Goal: Book appointment/travel/reservation

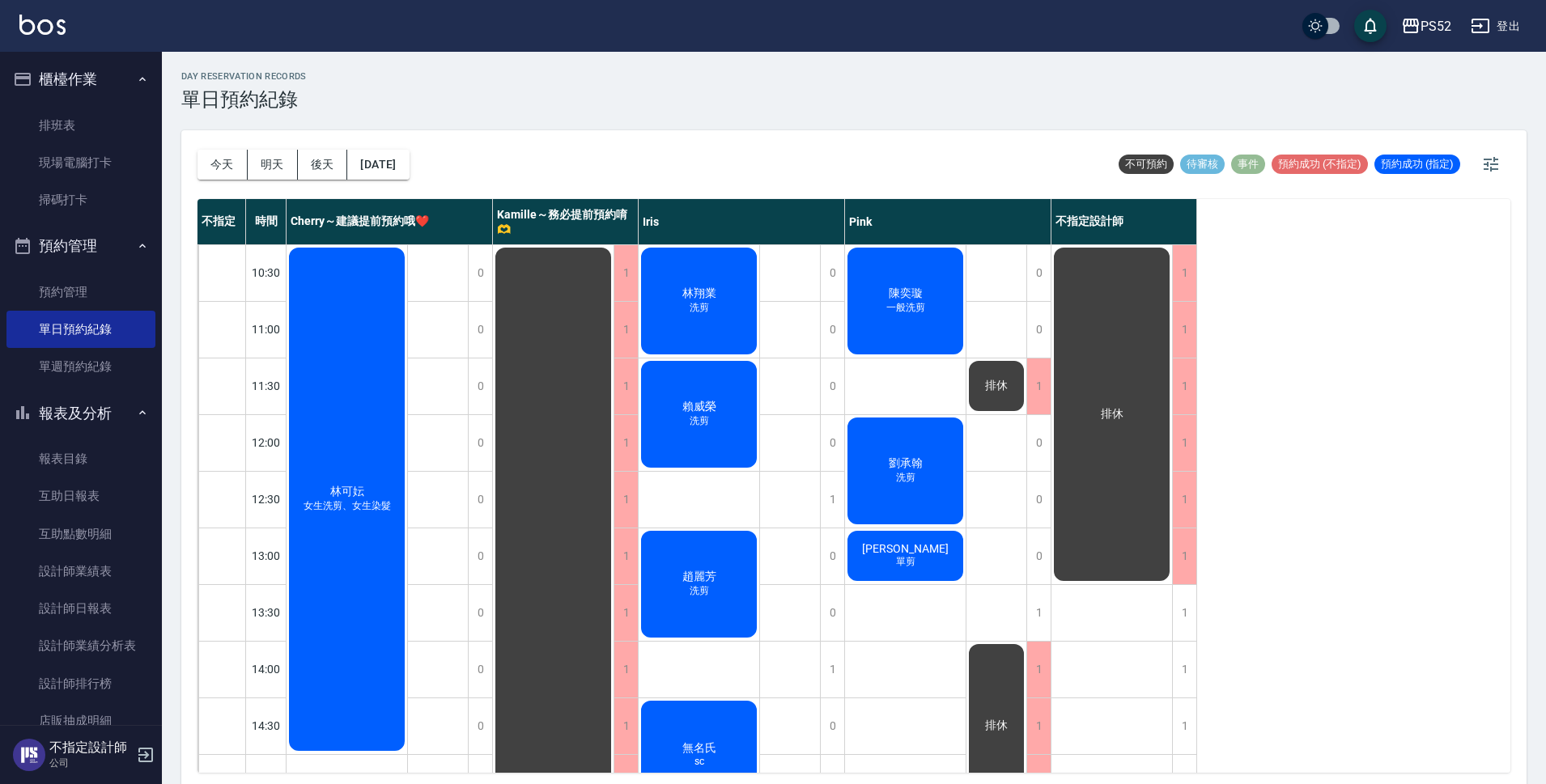
scroll to position [377, 0]
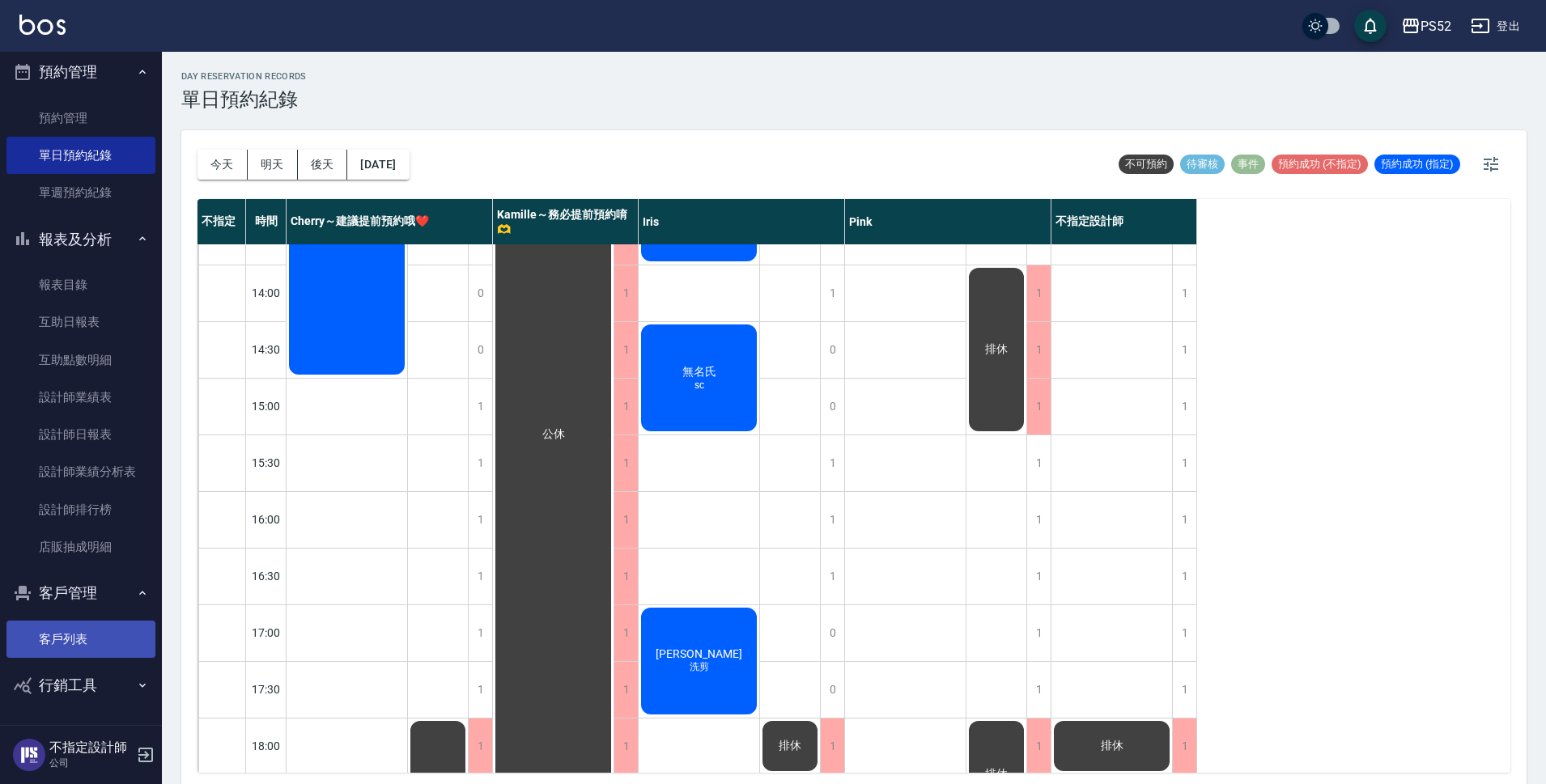
click at [89, 626] on link "客戶列表" at bounding box center [81, 640] width 149 height 37
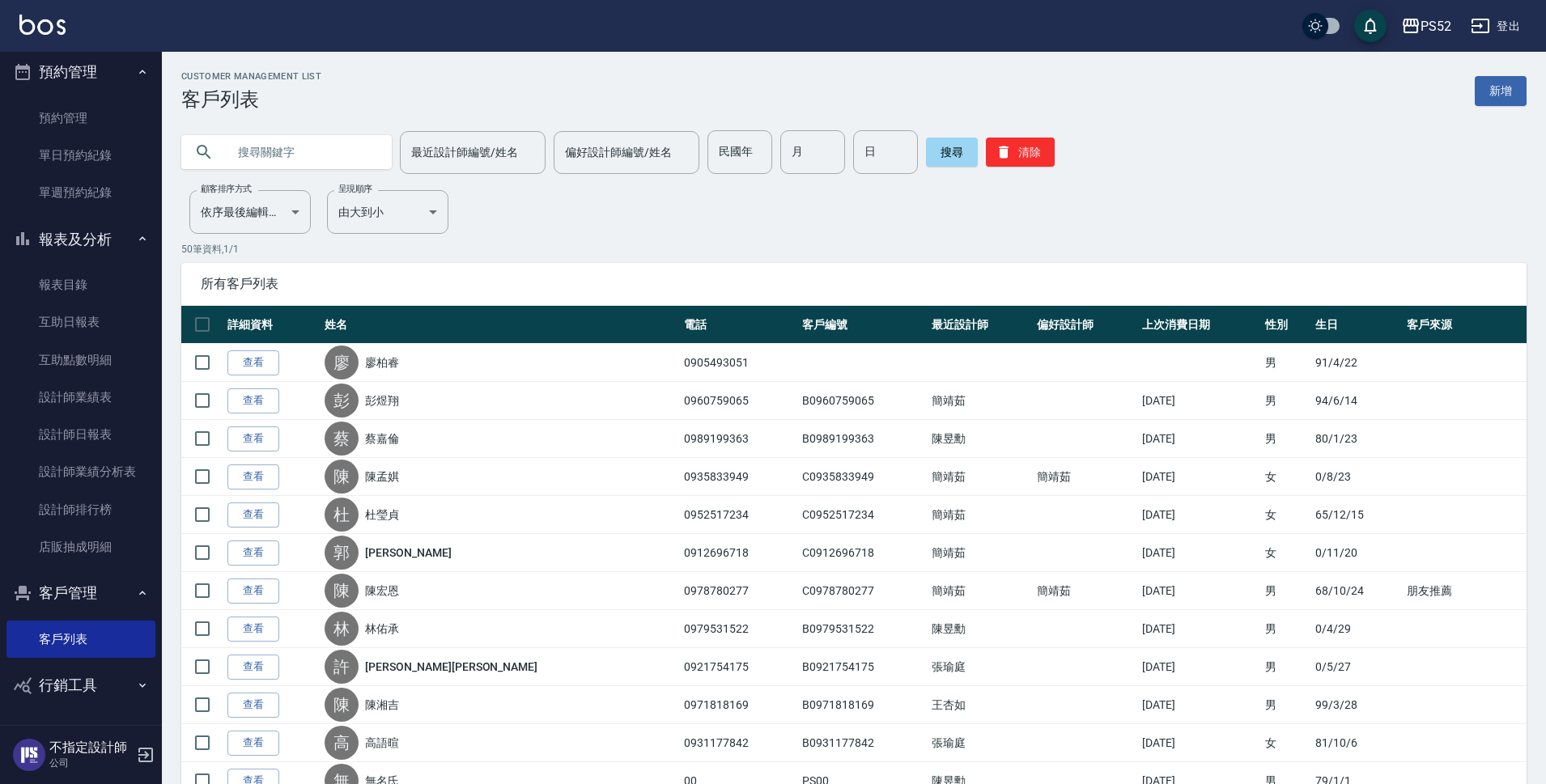
click at [297, 148] on input "text" at bounding box center [303, 152] width 152 height 44
type input "092891"
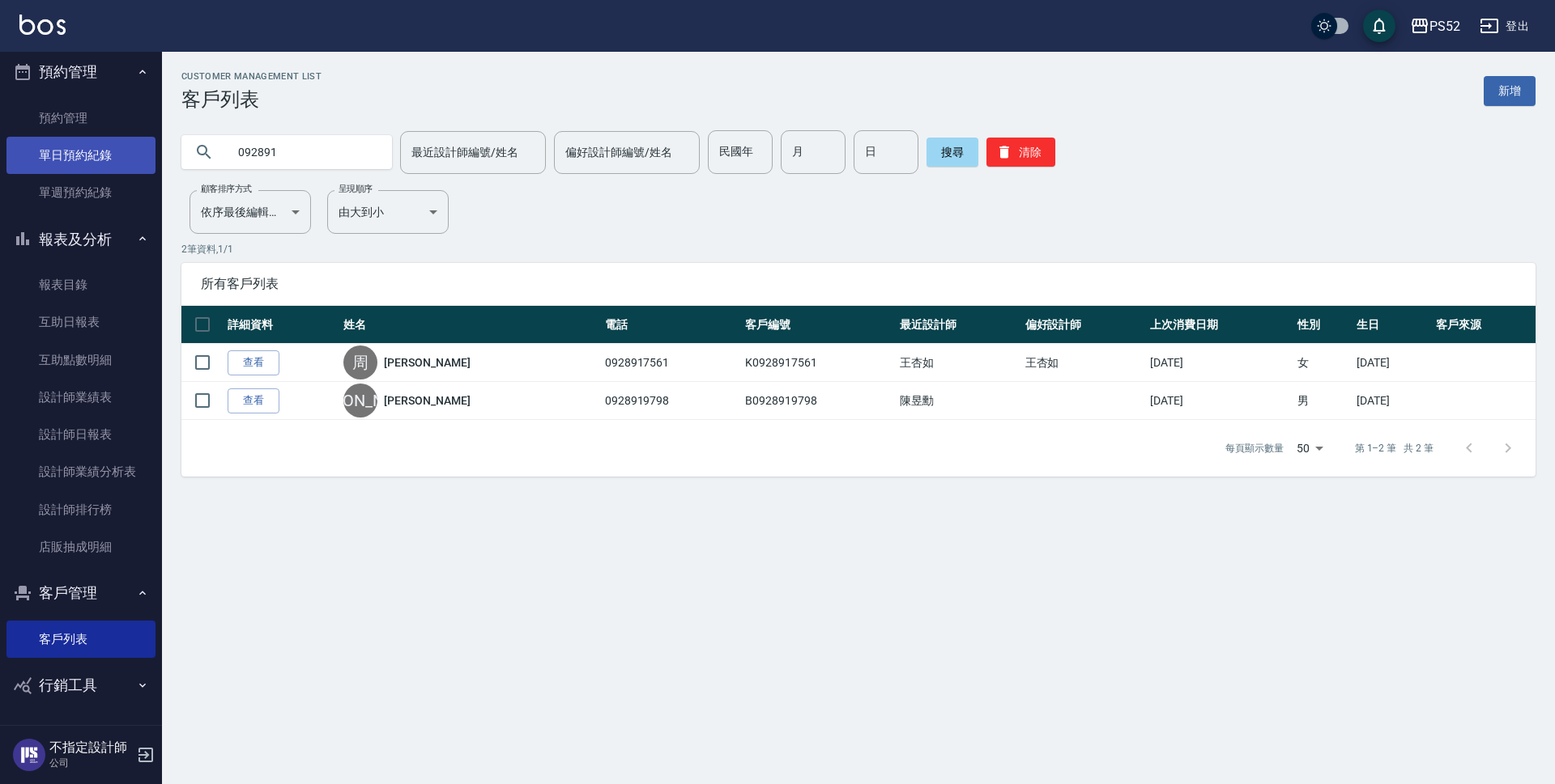
click at [107, 162] on link "單日預約紀錄" at bounding box center [81, 156] width 149 height 37
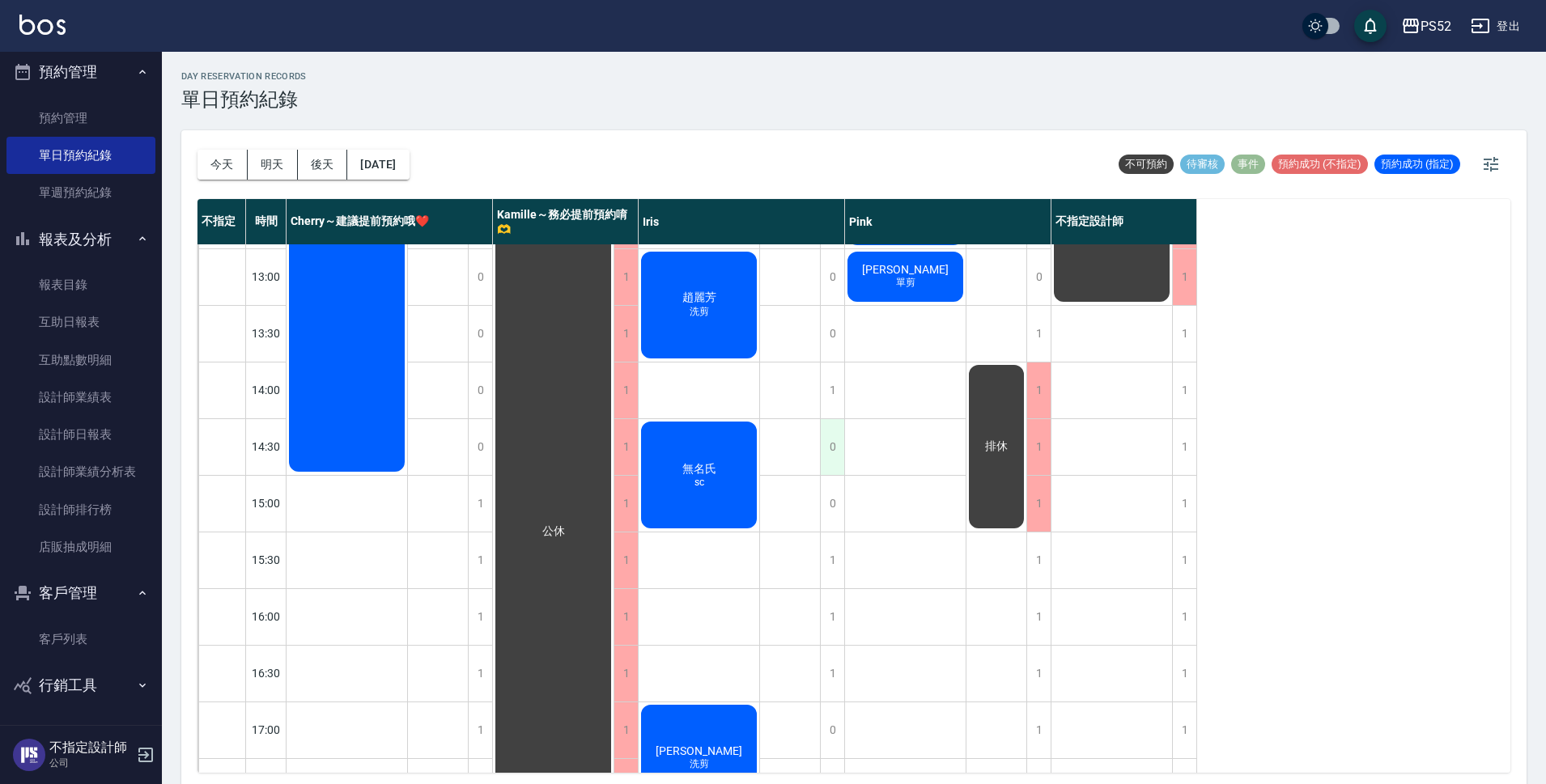
scroll to position [324, 0]
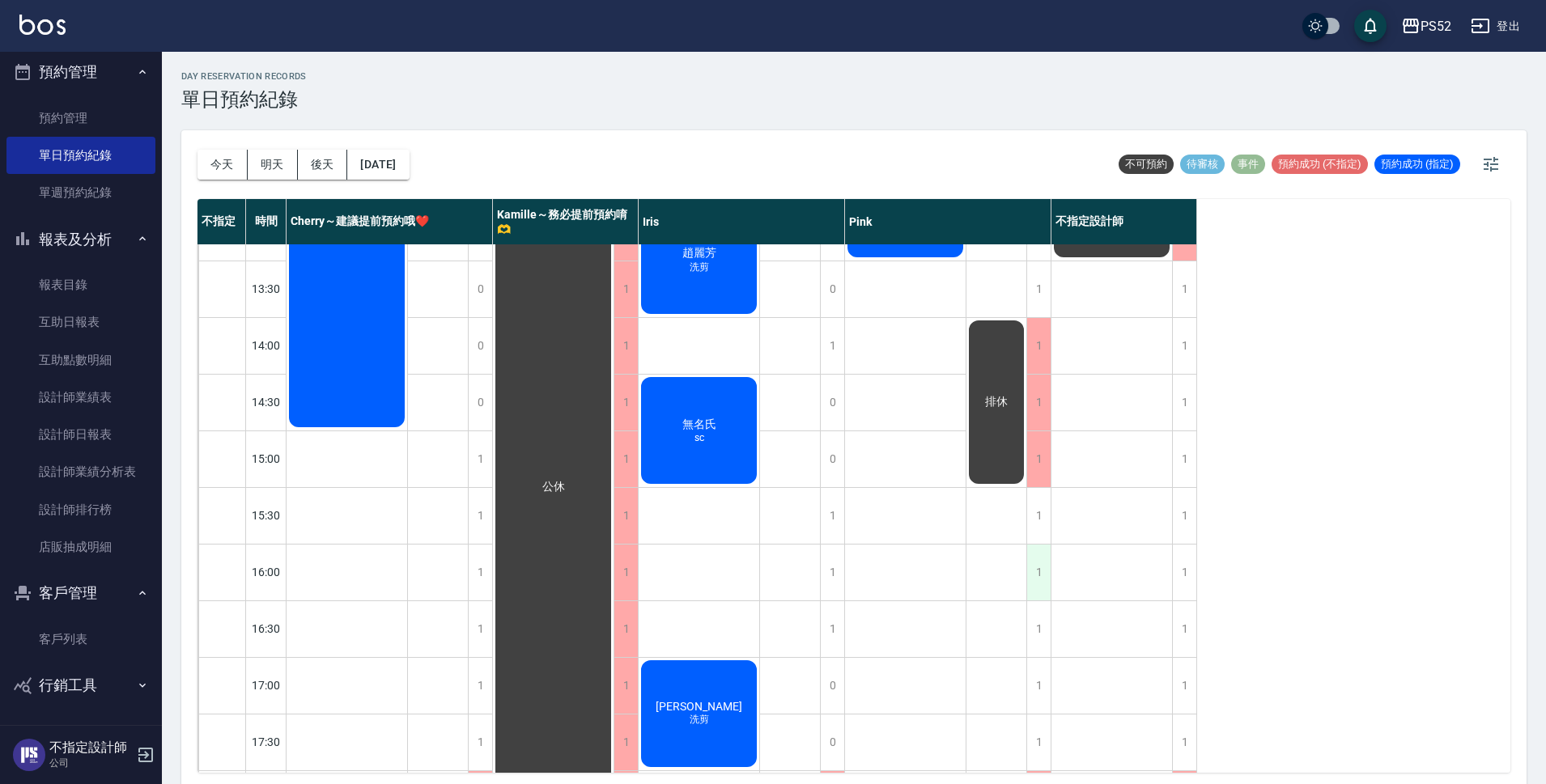
click at [1033, 555] on div "1" at bounding box center [1039, 573] width 24 height 56
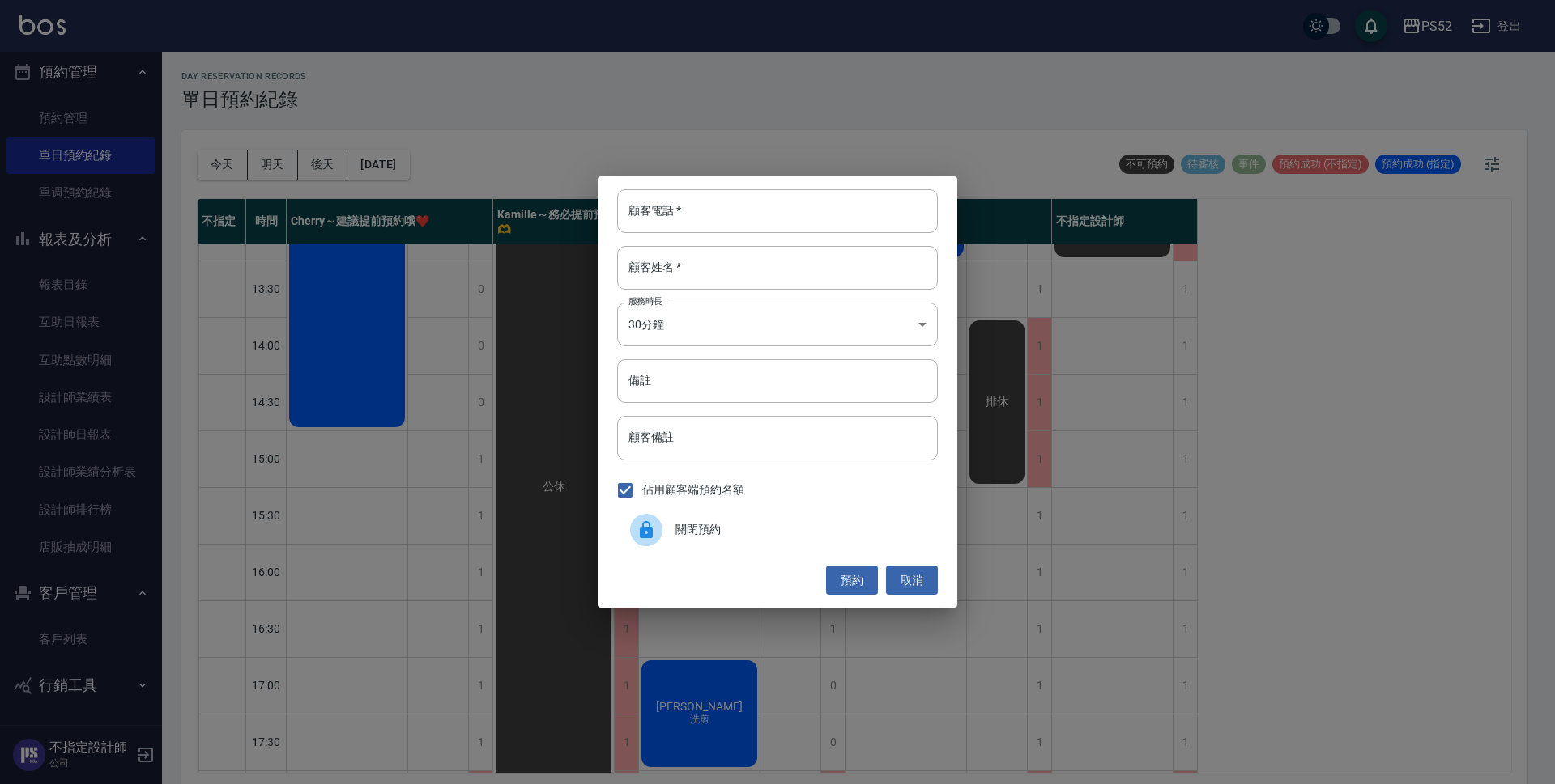
click at [725, 516] on div "關閉預約" at bounding box center [777, 529] width 320 height 45
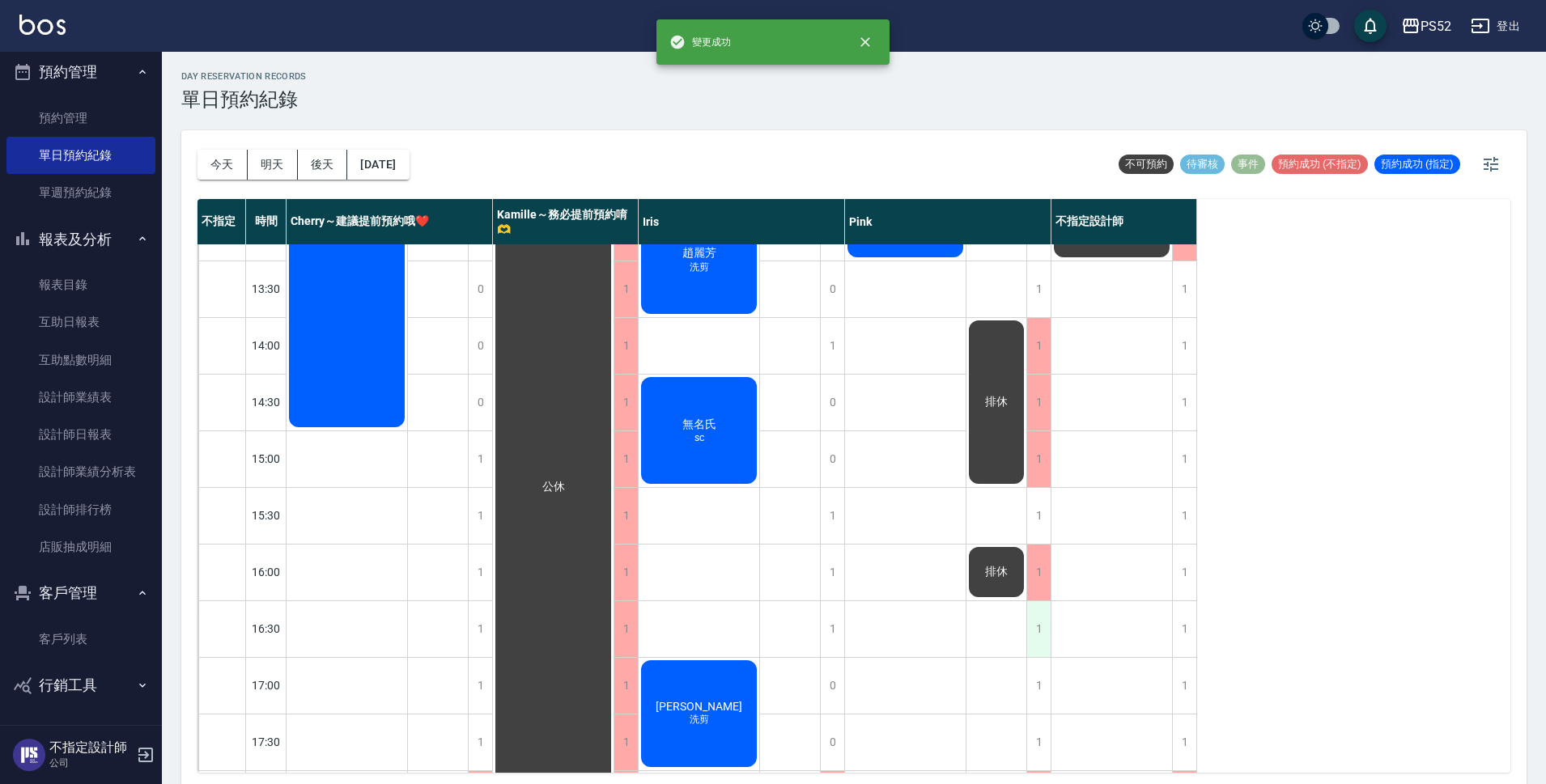
click at [1037, 624] on div "1" at bounding box center [1039, 629] width 24 height 56
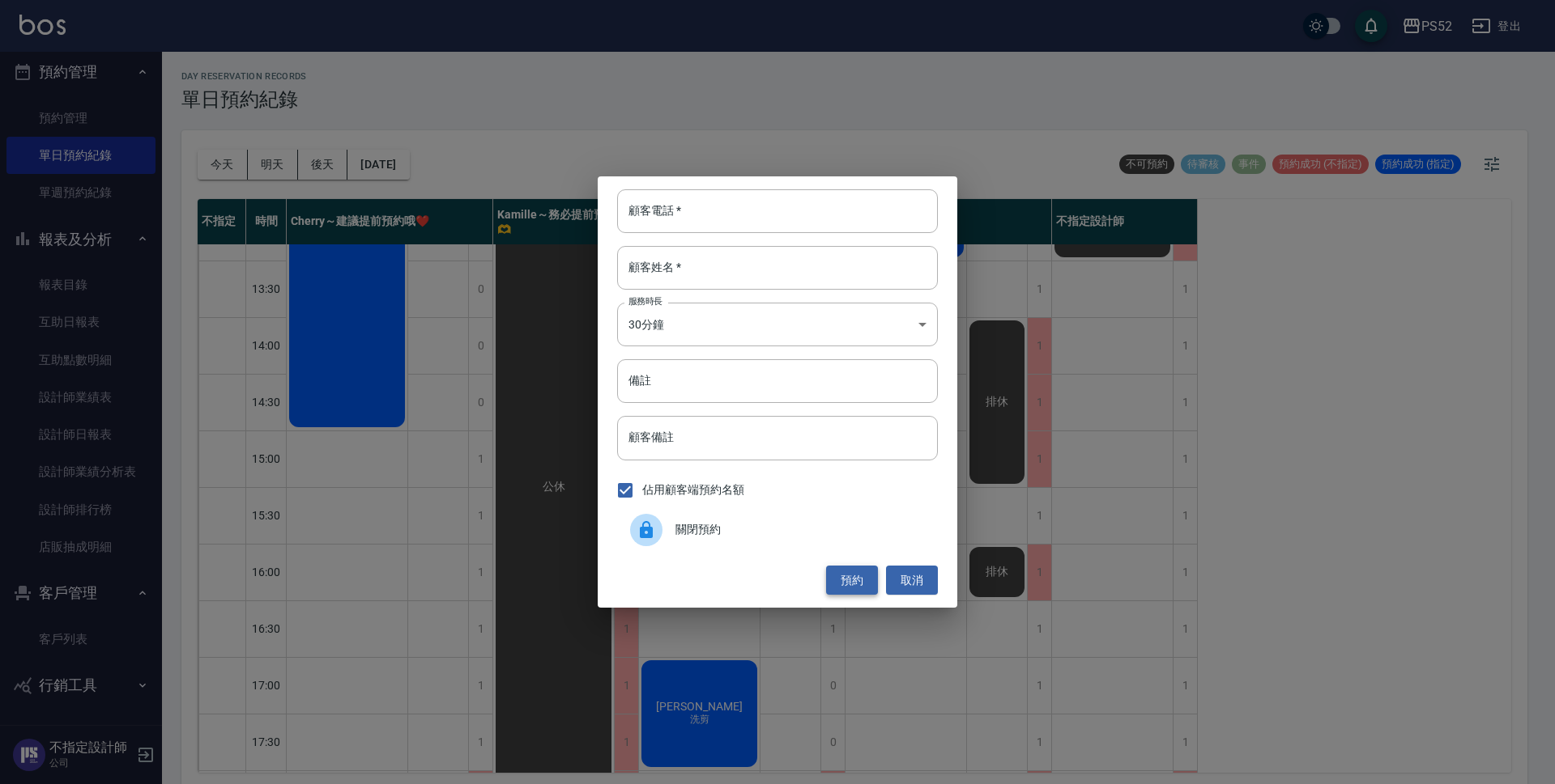
click at [872, 576] on button "預約" at bounding box center [852, 580] width 52 height 30
click at [920, 578] on button "取消" at bounding box center [912, 580] width 52 height 30
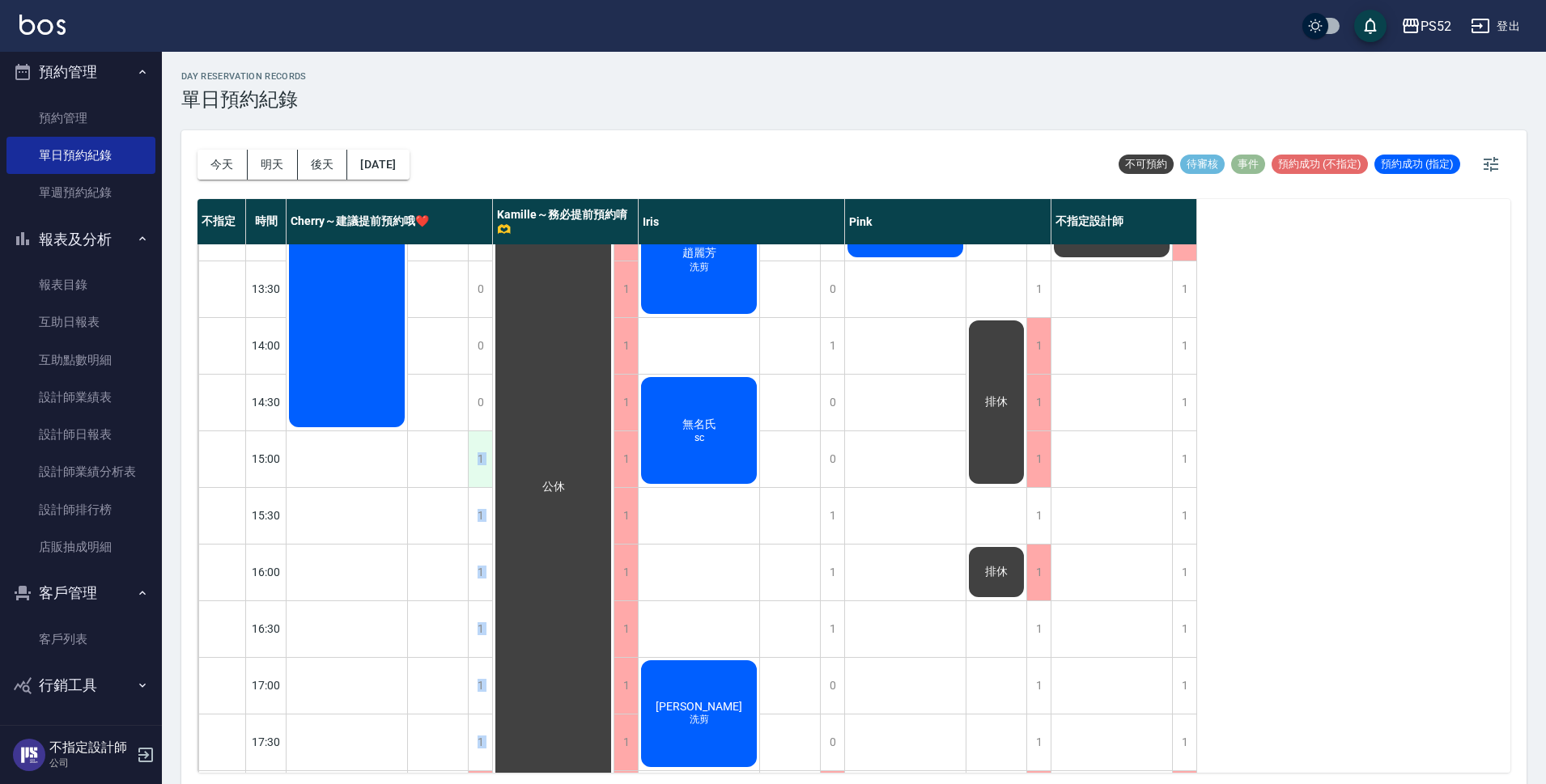
click at [474, 471] on div "0 0 0 0 0 0 0 0 0 1 1 1 1 1 1 1 1 1 1 1 林可妘 女生洗剪、女生染髮 排休 公休" at bounding box center [390, 487] width 206 height 1133
click at [479, 488] on div "1" at bounding box center [480, 516] width 24 height 56
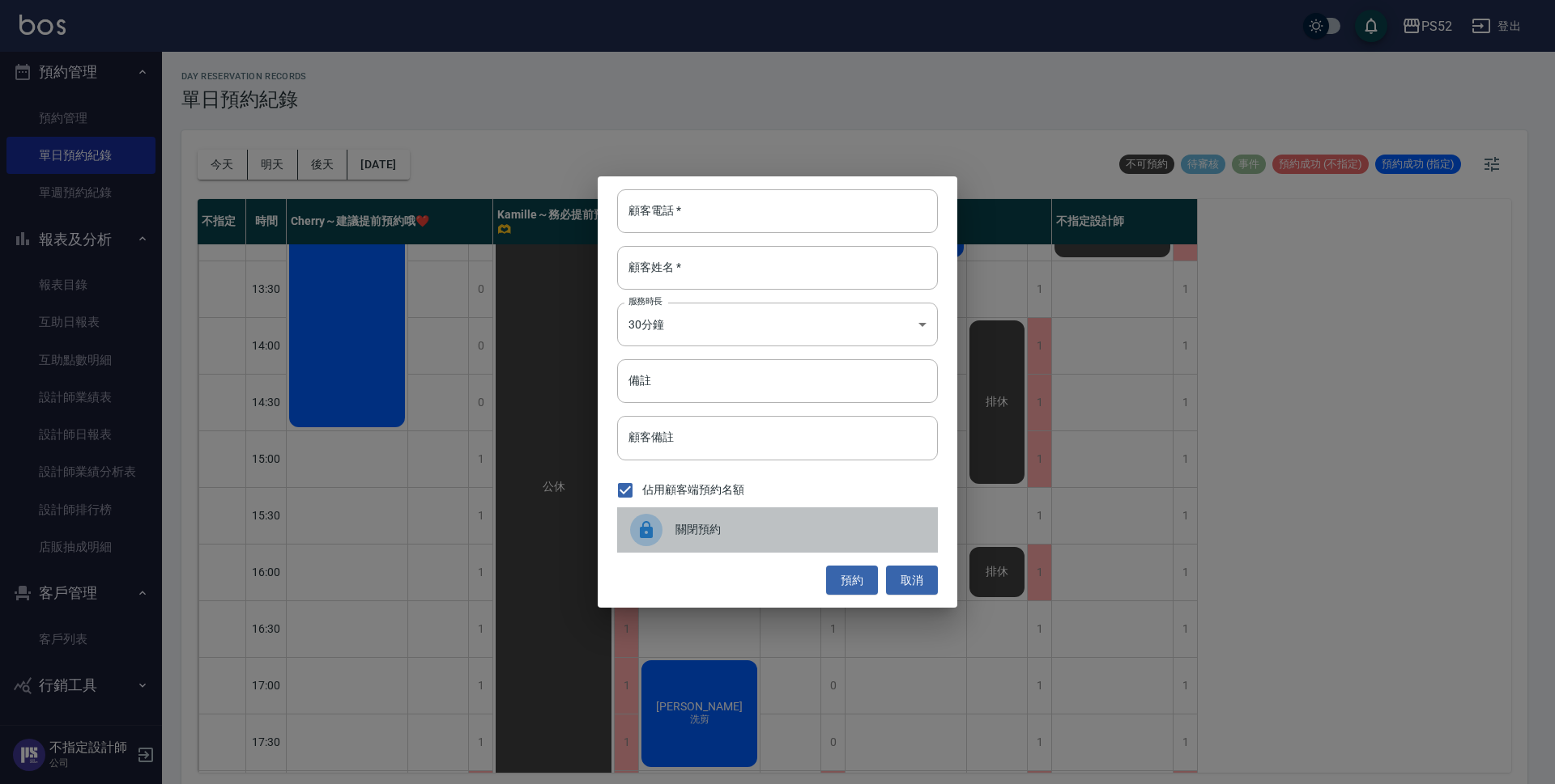
click at [736, 531] on span "關閉預約" at bounding box center [799, 529] width 249 height 17
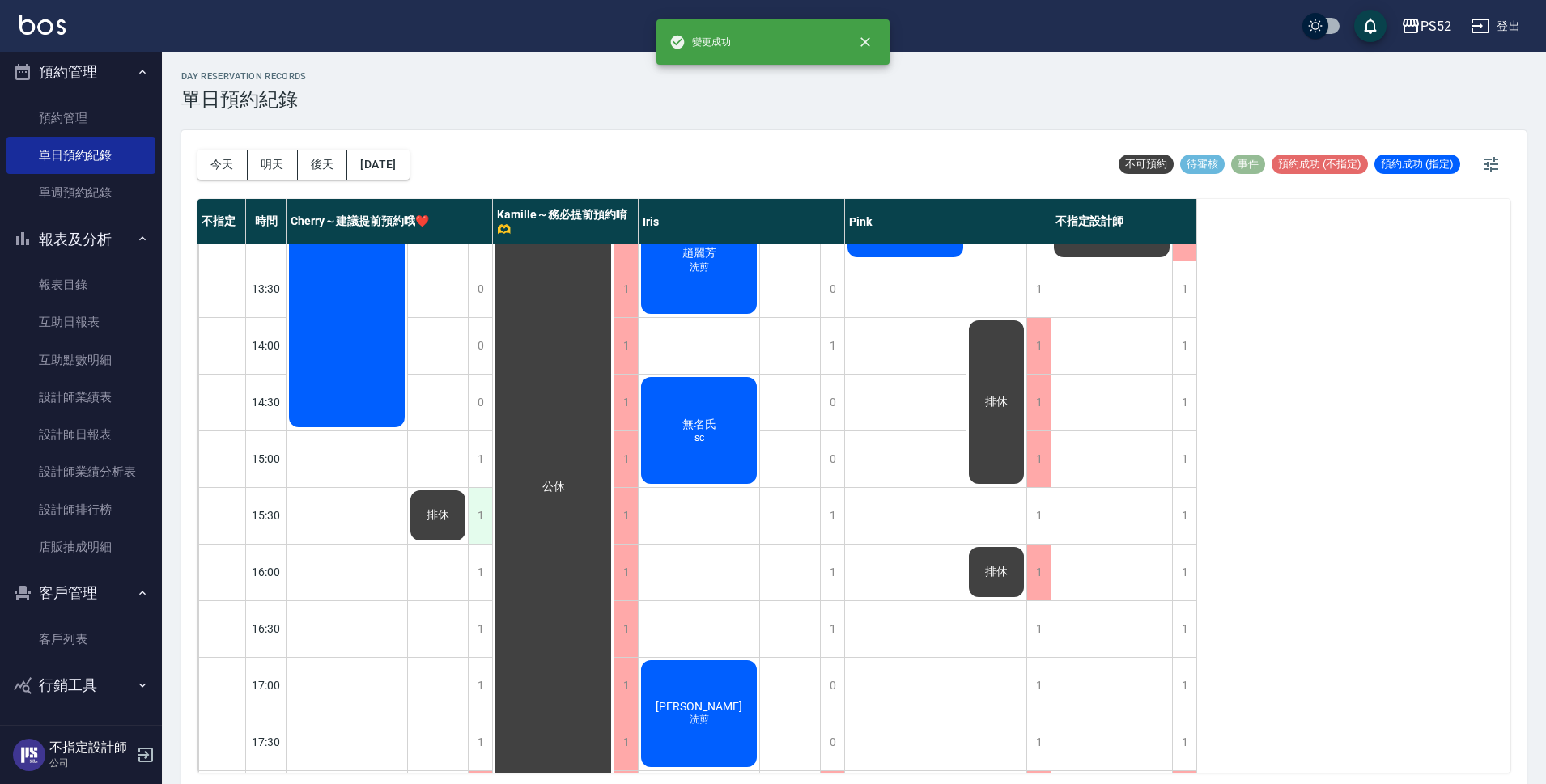
click at [478, 519] on div "1" at bounding box center [480, 516] width 24 height 56
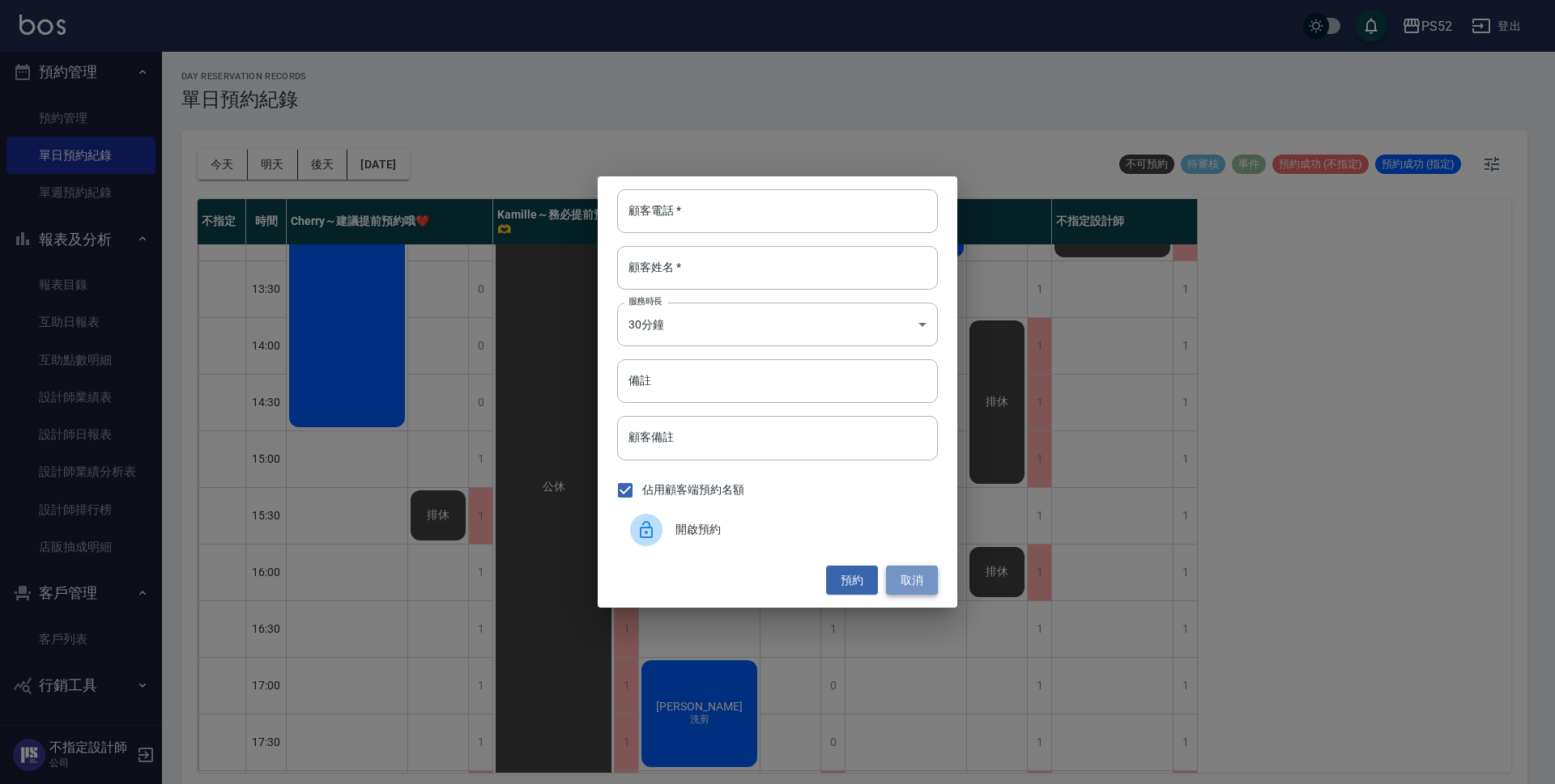
click at [902, 585] on button "取消" at bounding box center [912, 580] width 52 height 30
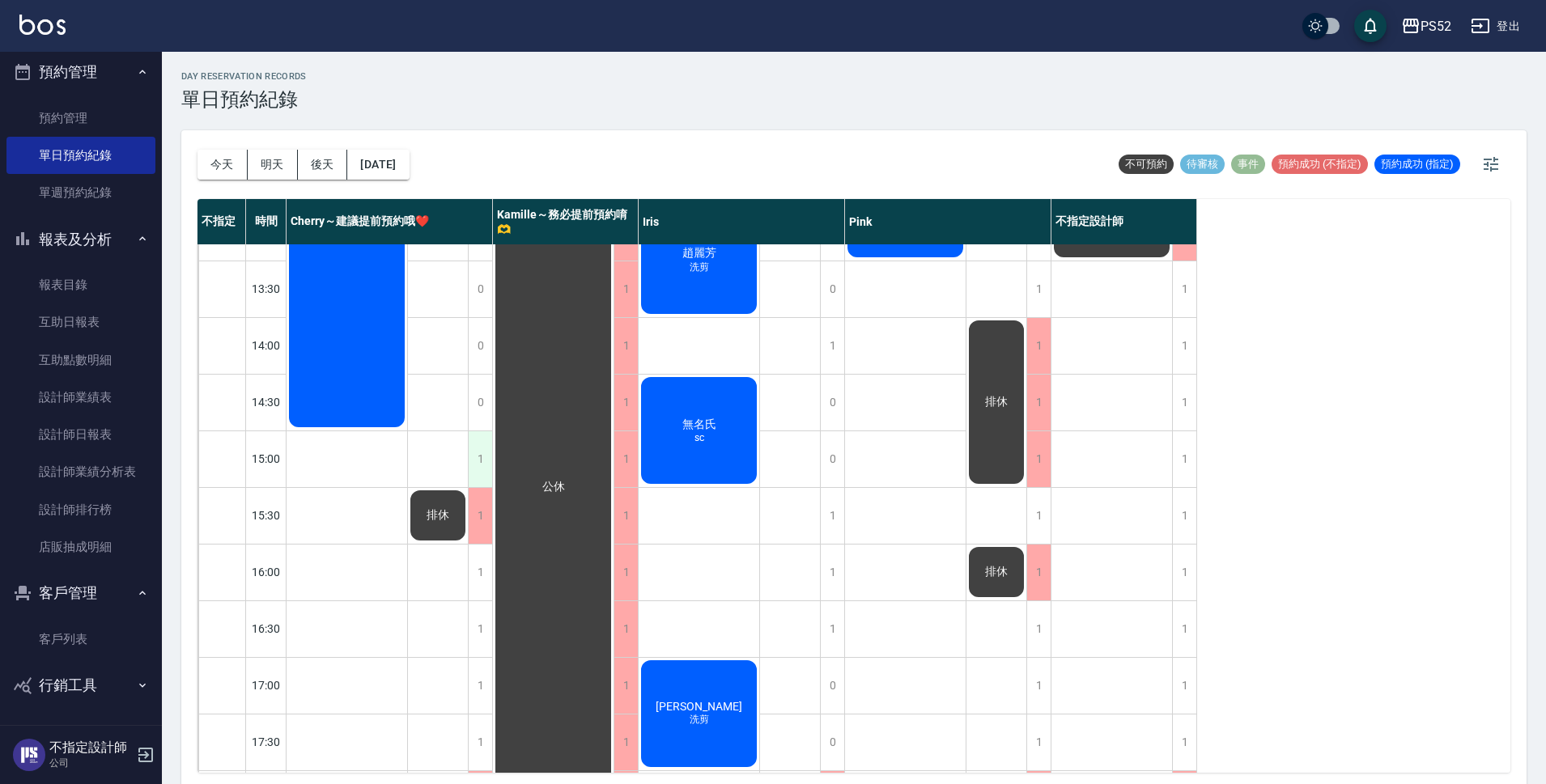
click at [478, 452] on div "1" at bounding box center [480, 459] width 24 height 56
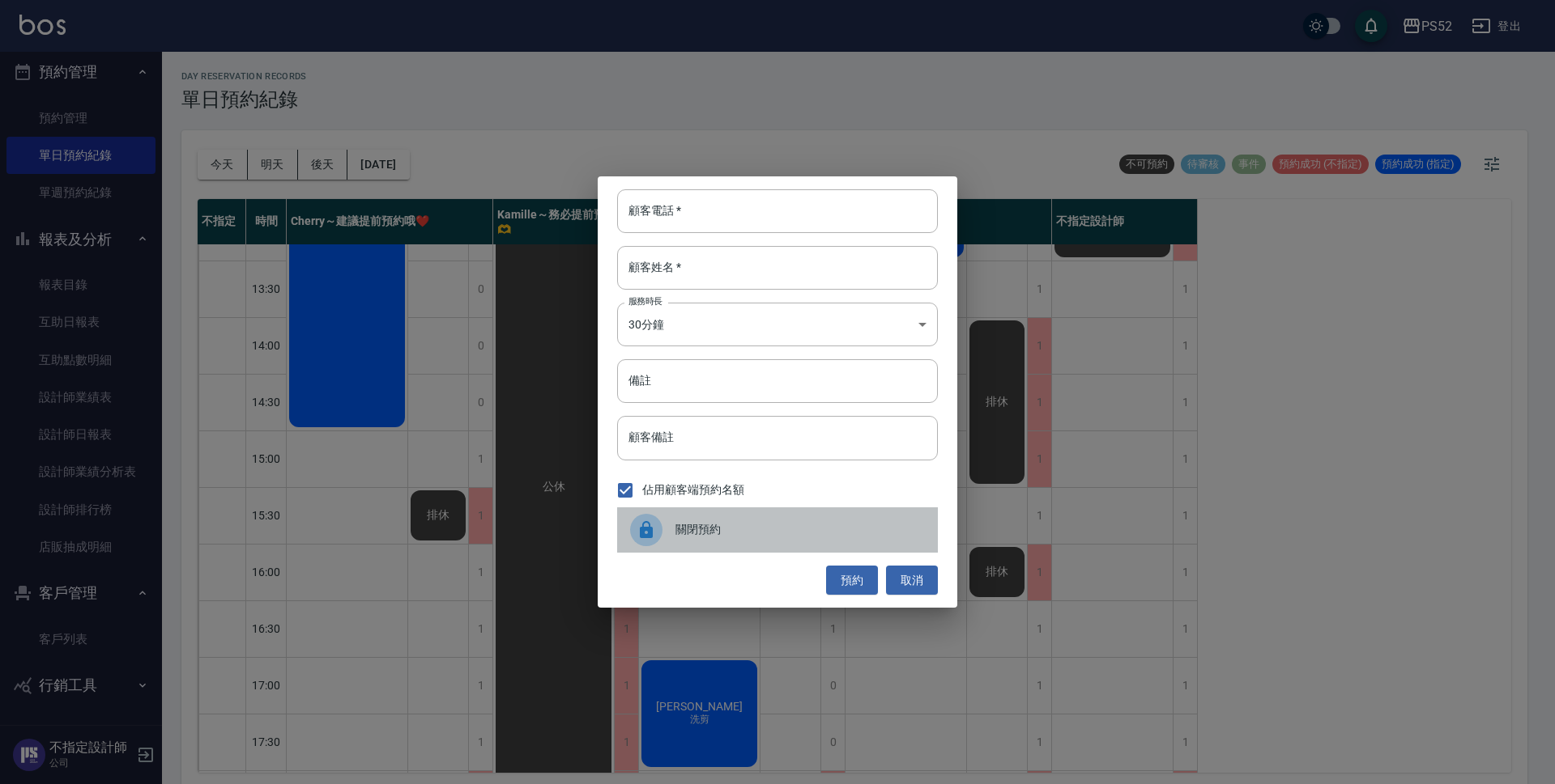
click at [670, 532] on div at bounding box center [652, 529] width 45 height 32
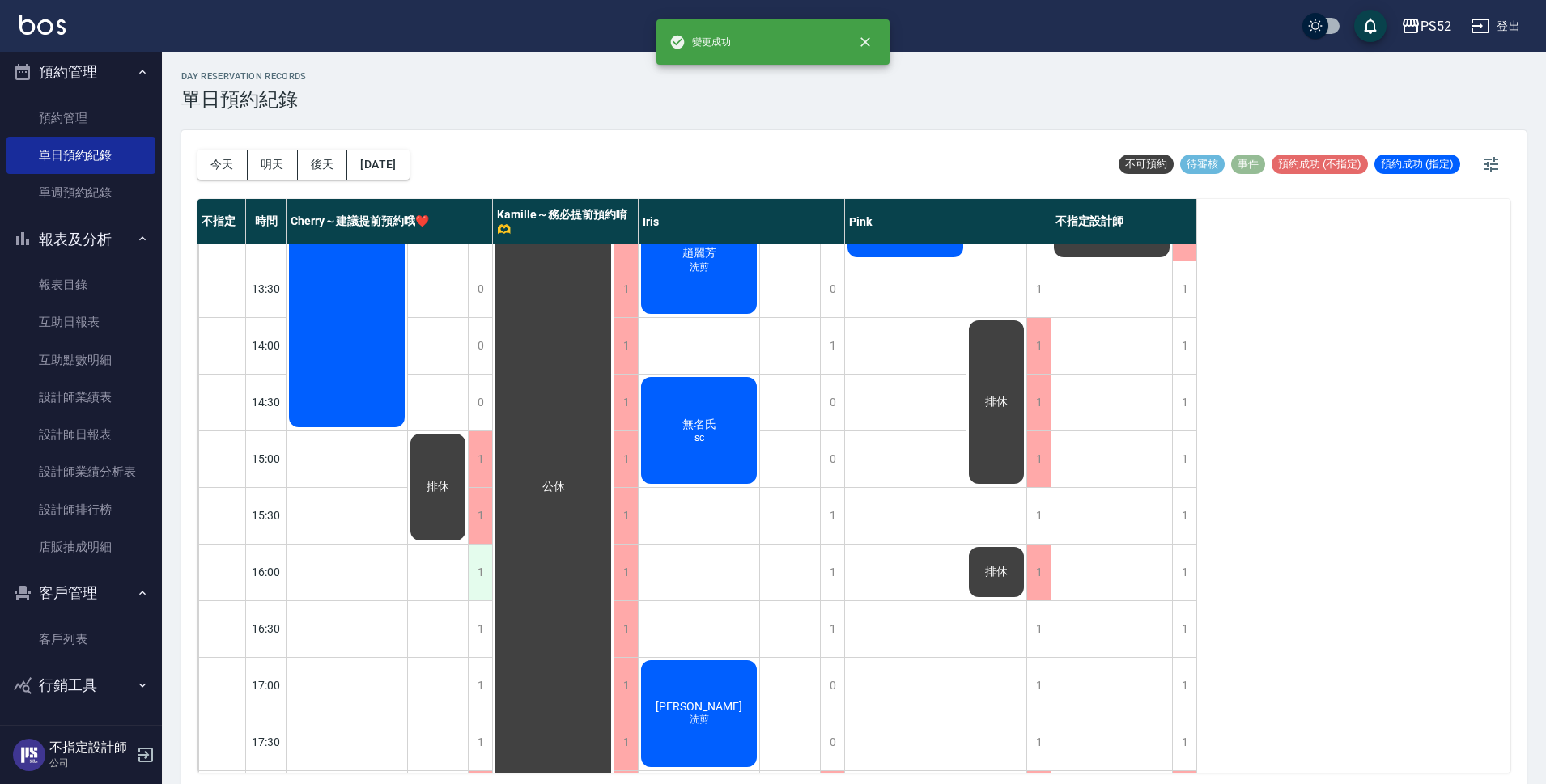
click at [478, 585] on div "1" at bounding box center [480, 573] width 24 height 56
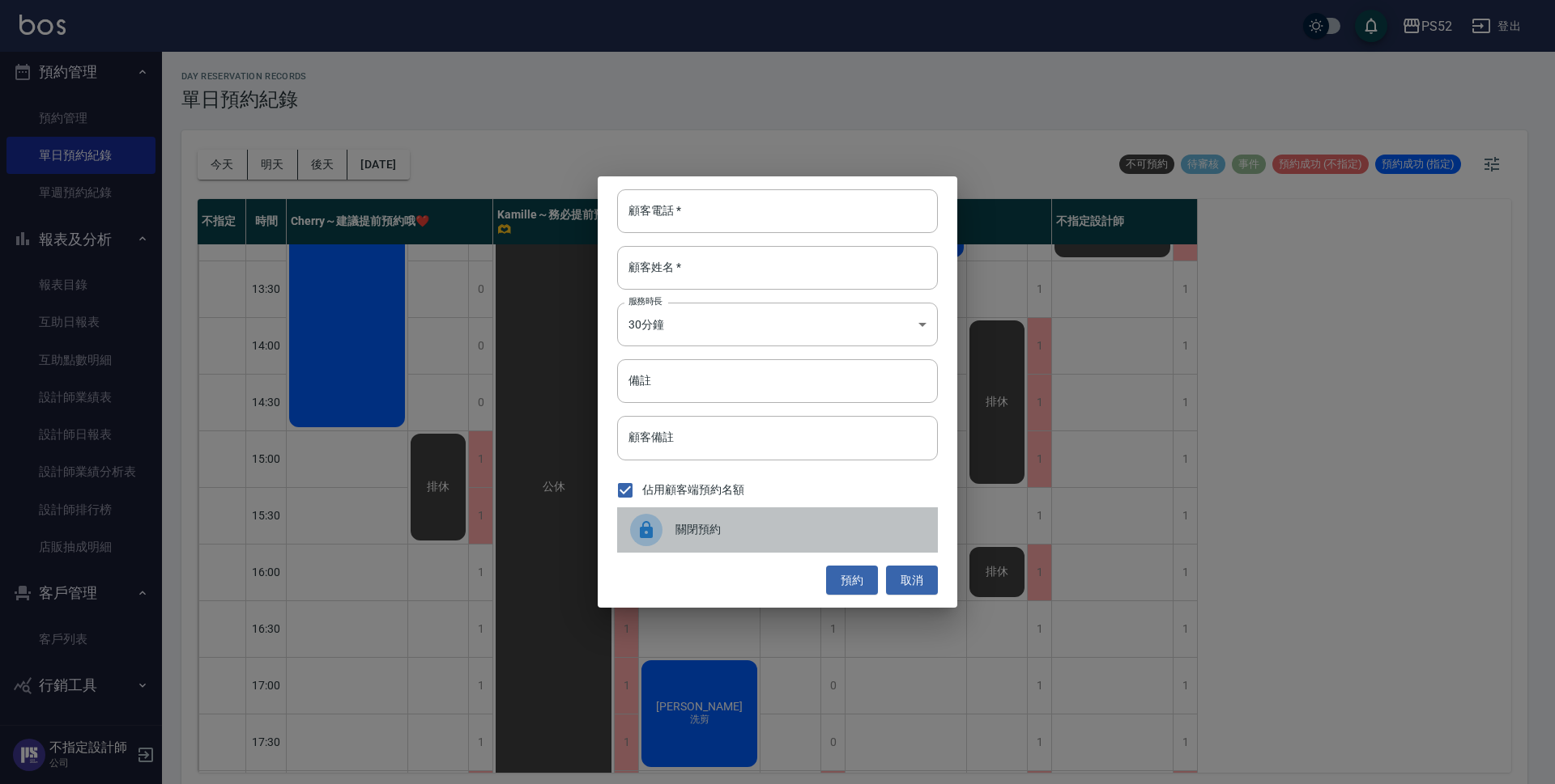
click at [709, 534] on span "關閉預約" at bounding box center [799, 529] width 249 height 17
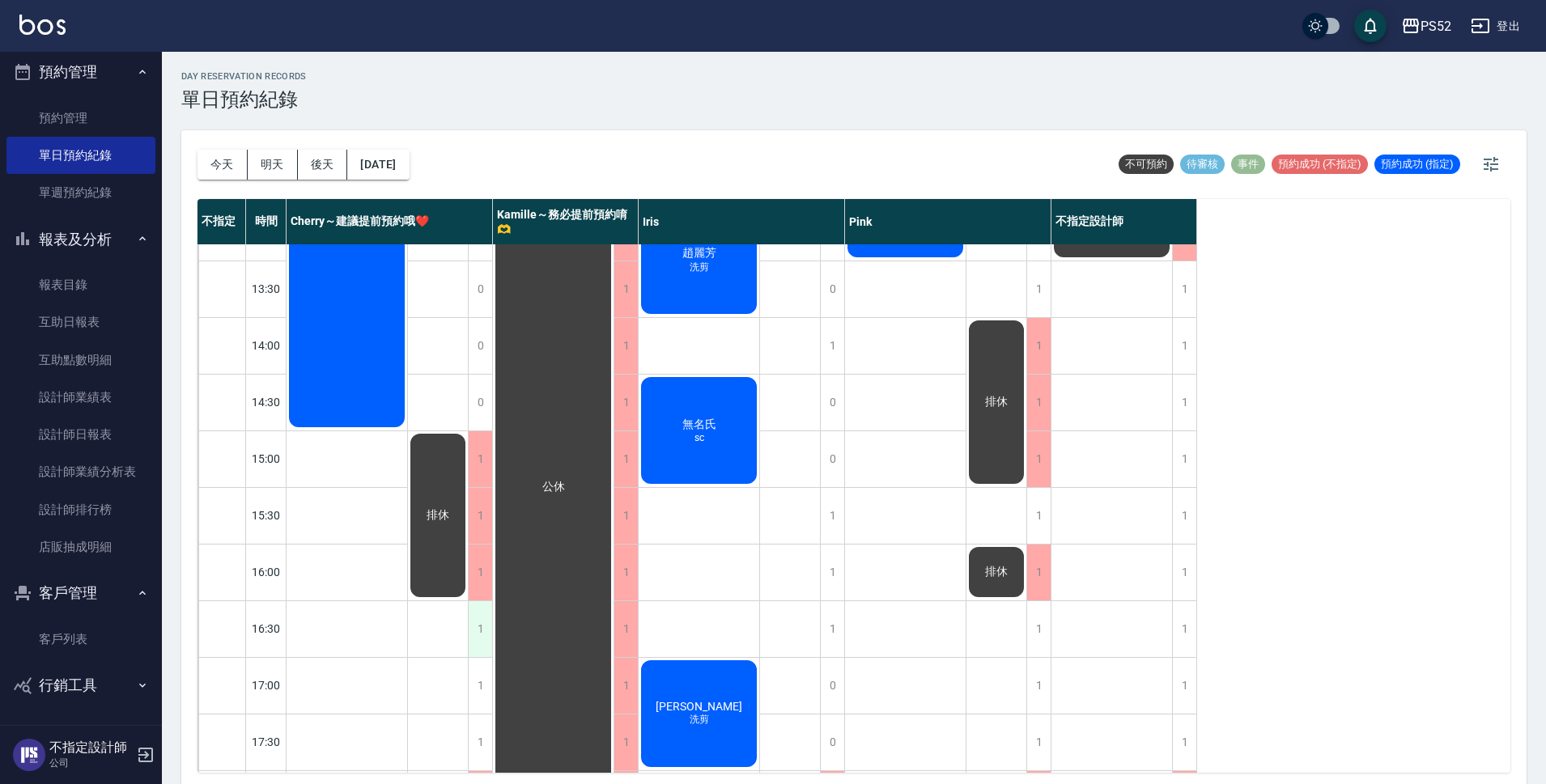
click at [471, 639] on div "1" at bounding box center [480, 629] width 24 height 56
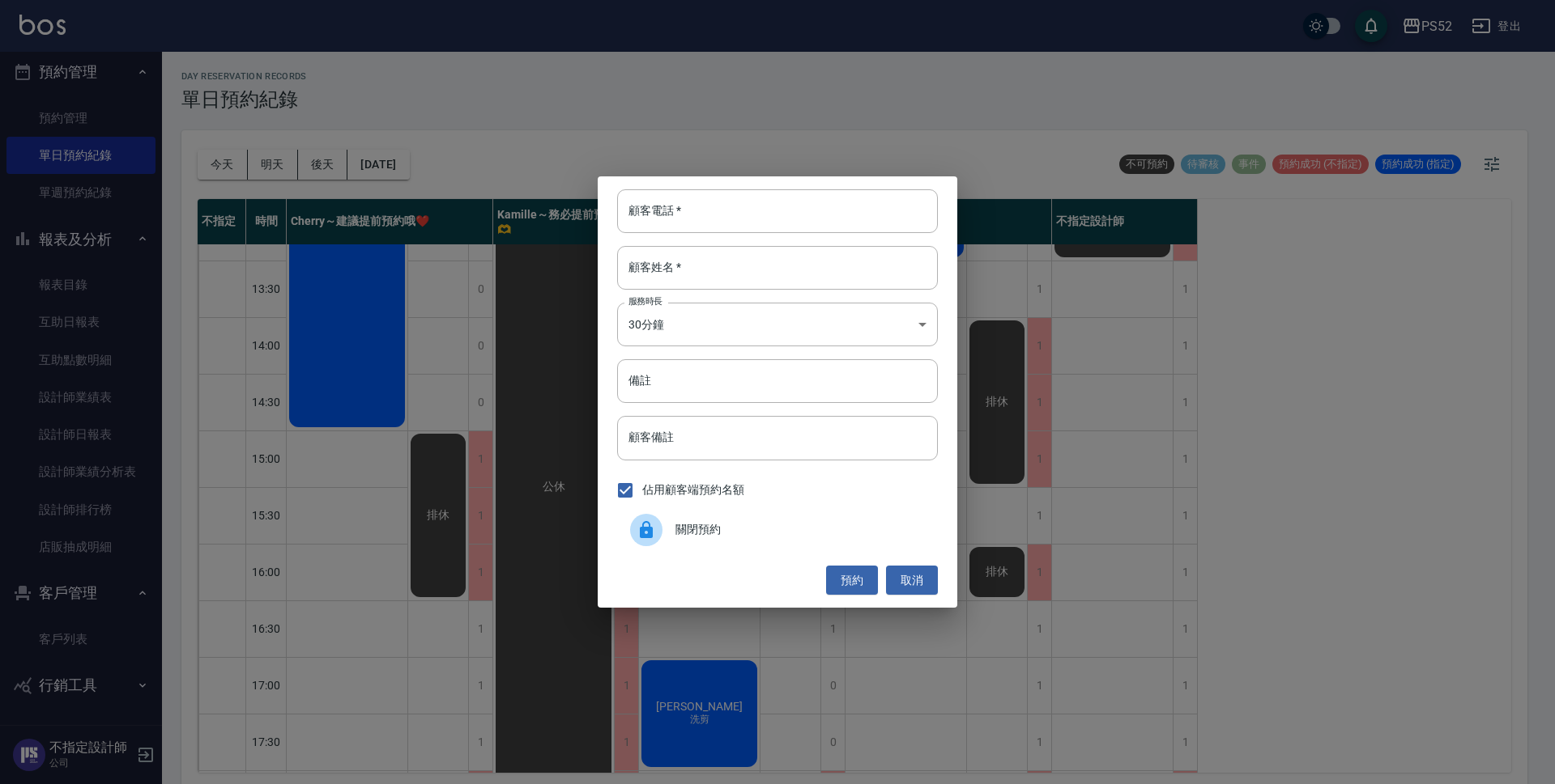
click at [764, 514] on div "關閉預約" at bounding box center [777, 529] width 320 height 45
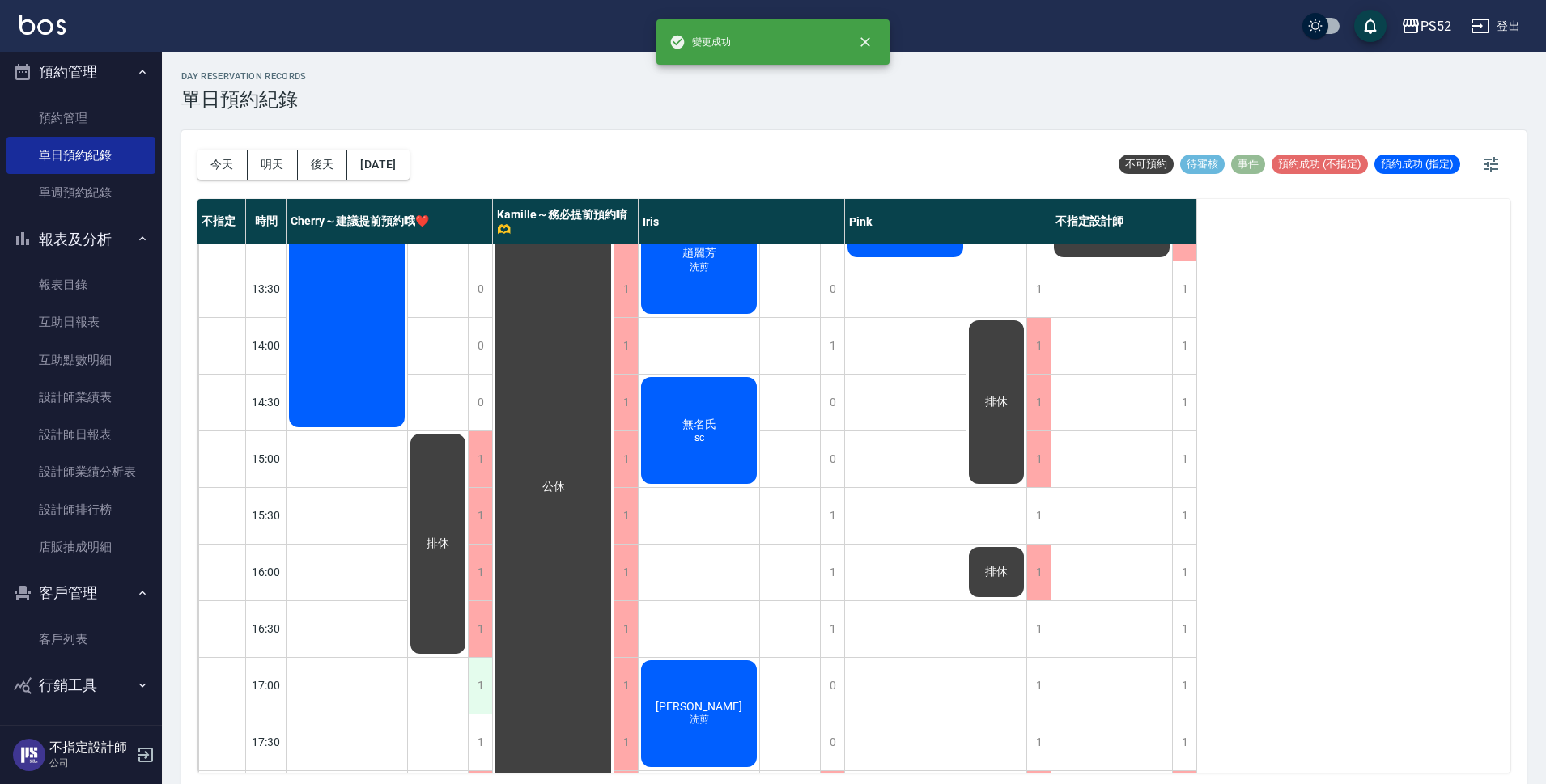
click at [470, 687] on div "1" at bounding box center [480, 686] width 24 height 56
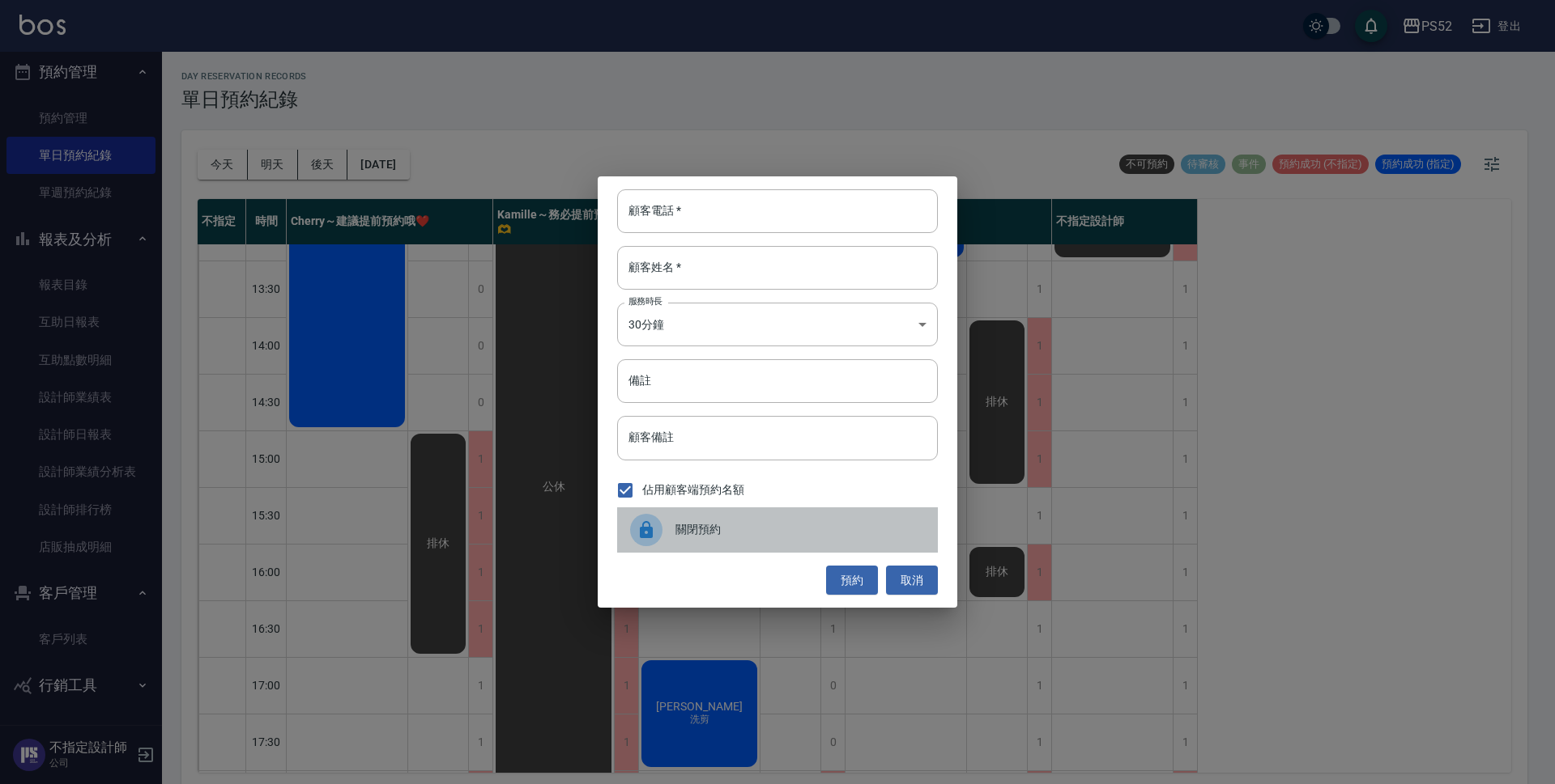
click at [771, 542] on div "關閉預約" at bounding box center [777, 529] width 320 height 45
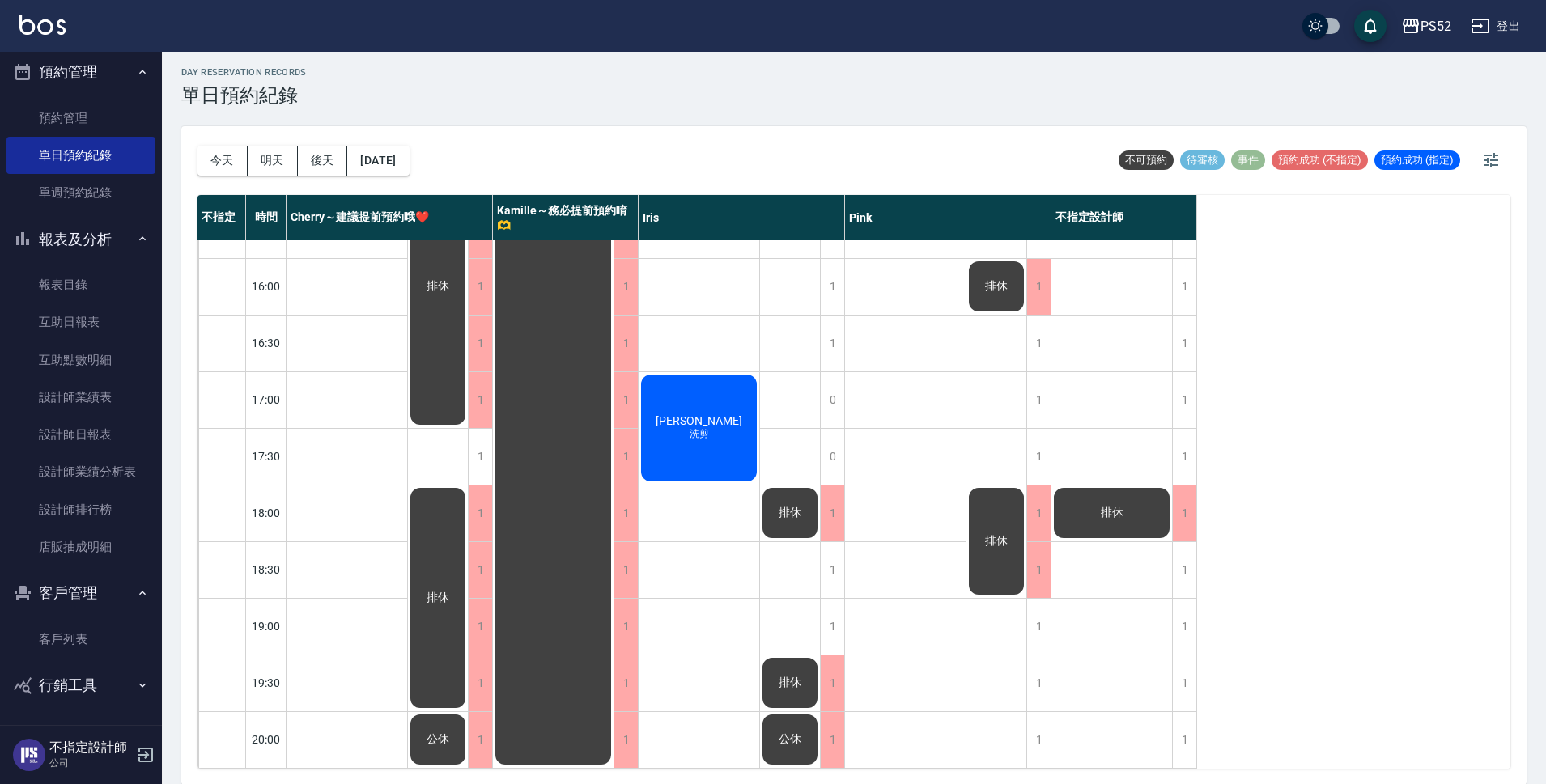
scroll to position [5, 0]
click at [709, 633] on div "[PERSON_NAME] 洗剪 [PERSON_NAME]剪 [PERSON_NAME] 洗剪 無名氏 sc [PERSON_NAME]剪" at bounding box center [699, 201] width 121 height 1133
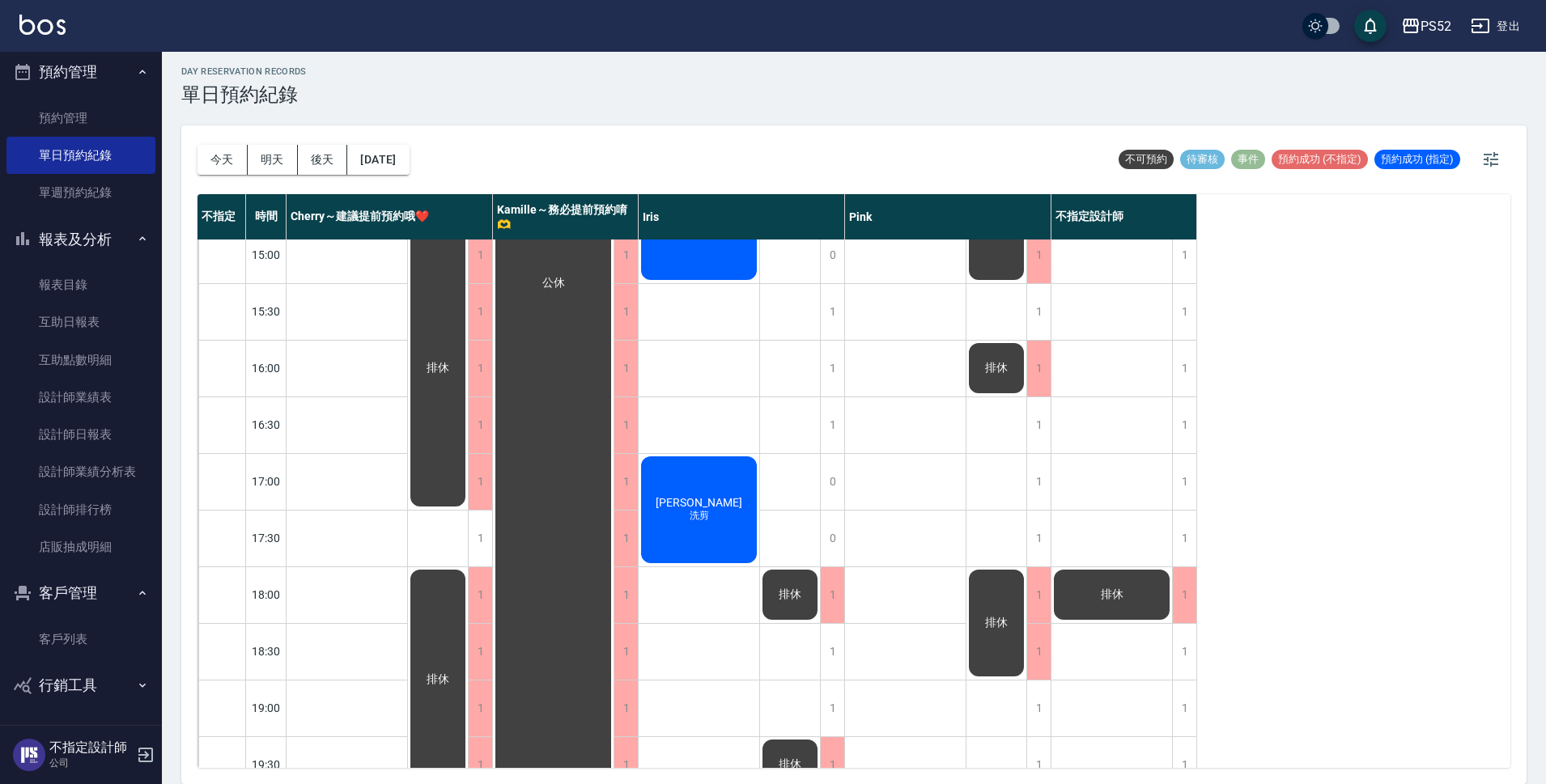
scroll to position [539, 0]
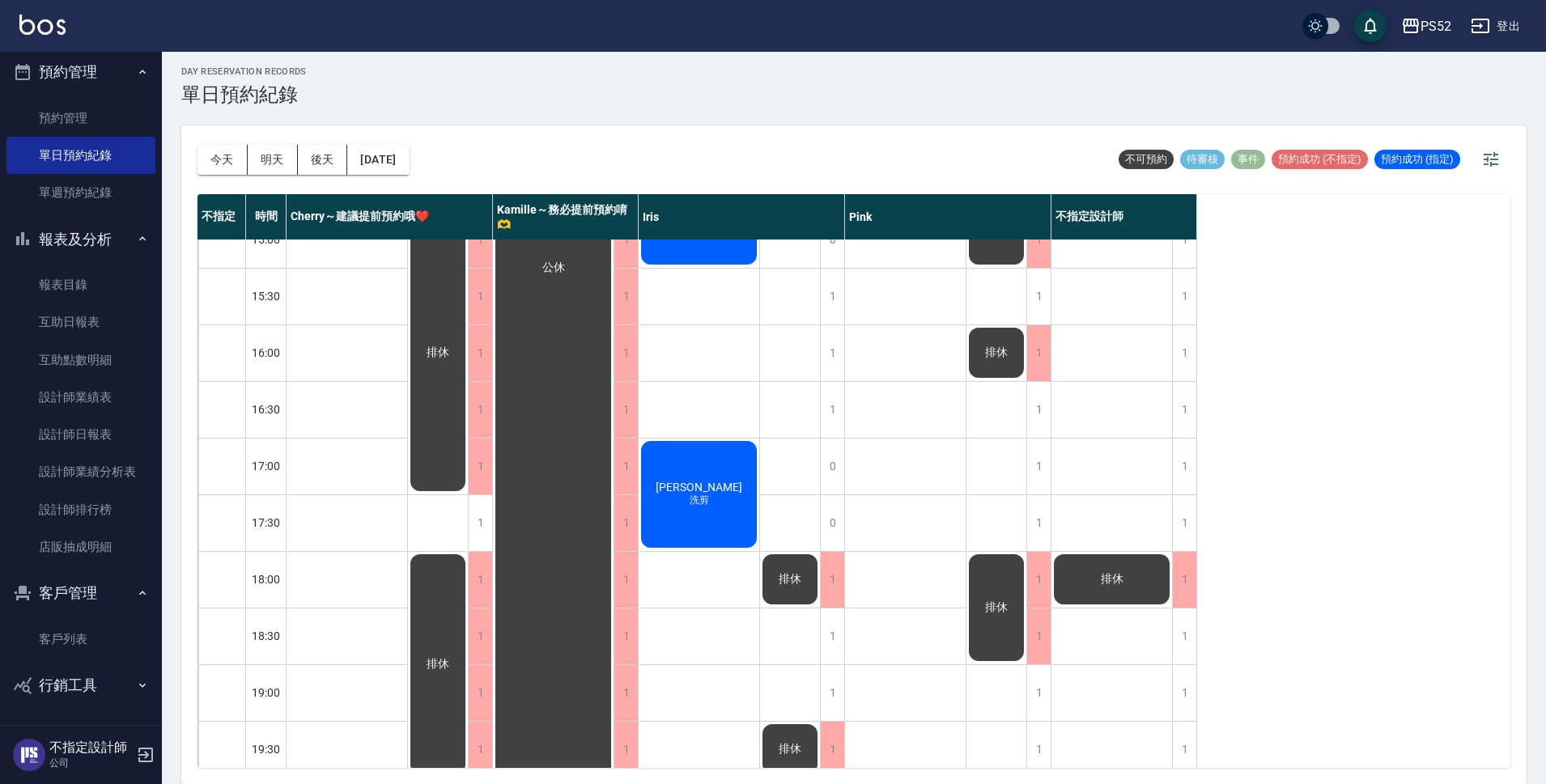
click at [990, 645] on div "排休" at bounding box center [996, 607] width 60 height 112
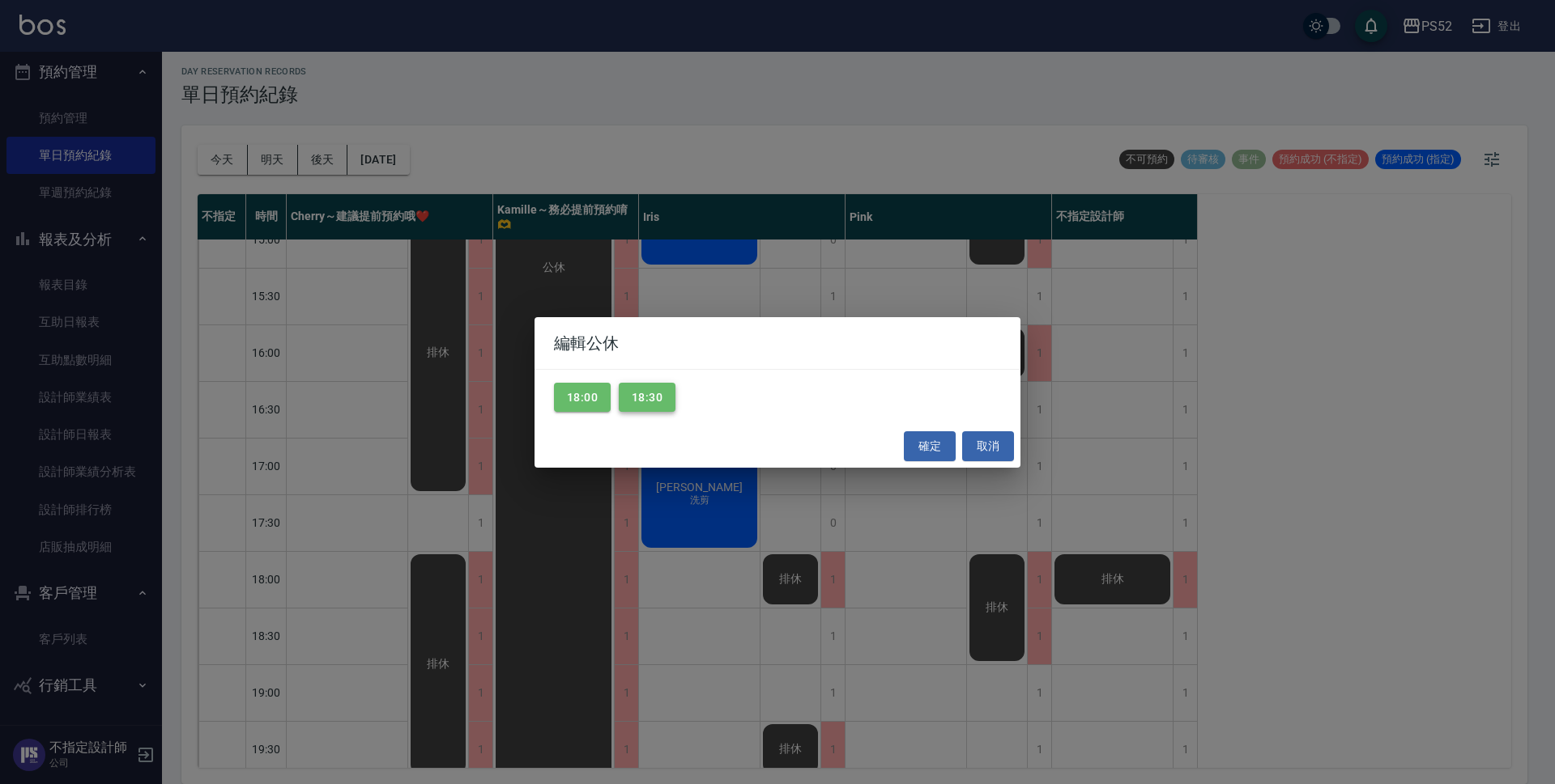
click at [641, 396] on button "18:30" at bounding box center [646, 398] width 56 height 30
click at [947, 442] on button "確定" at bounding box center [930, 446] width 52 height 30
